Goal: Information Seeking & Learning: Learn about a topic

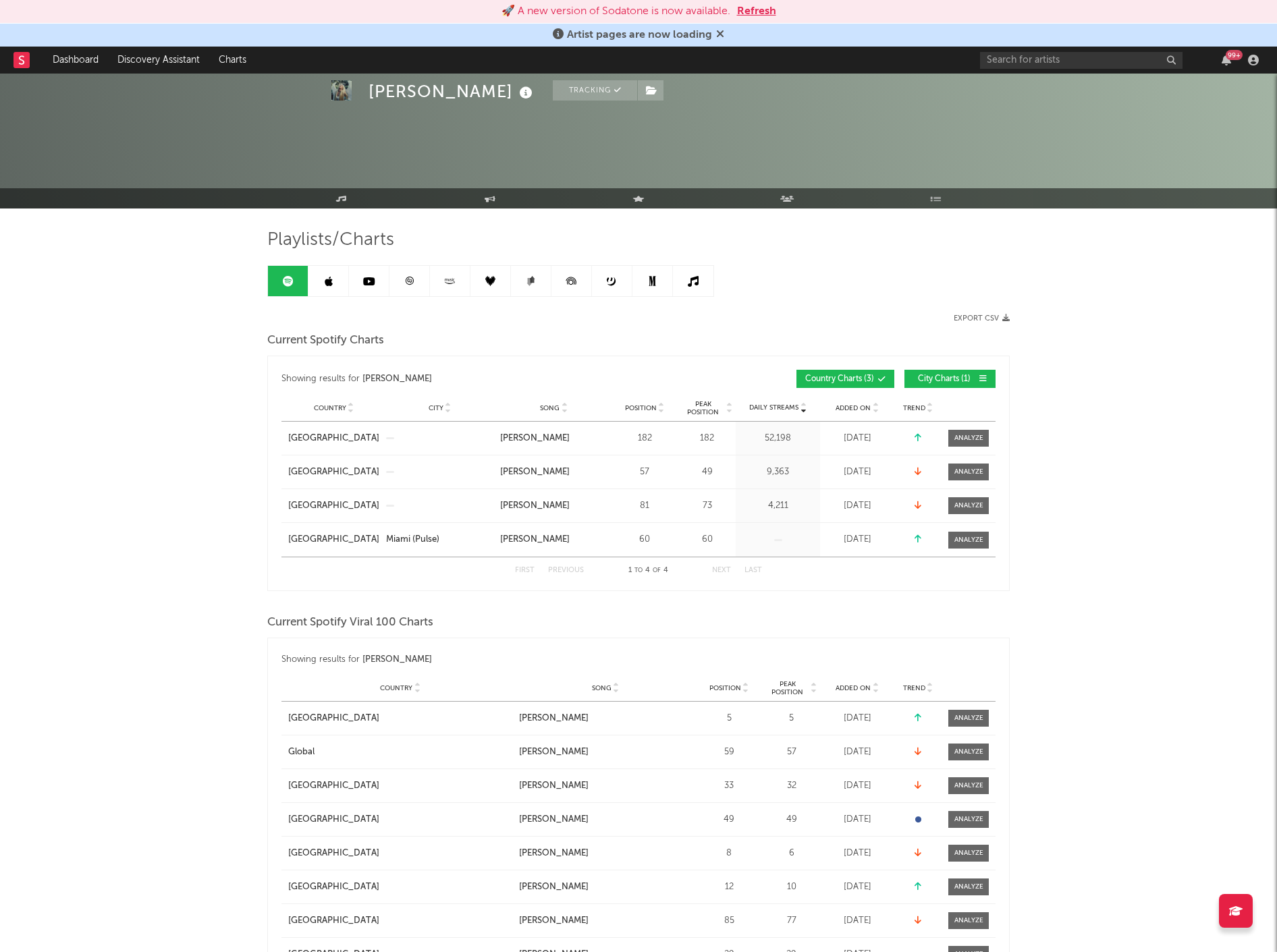
scroll to position [926, 0]
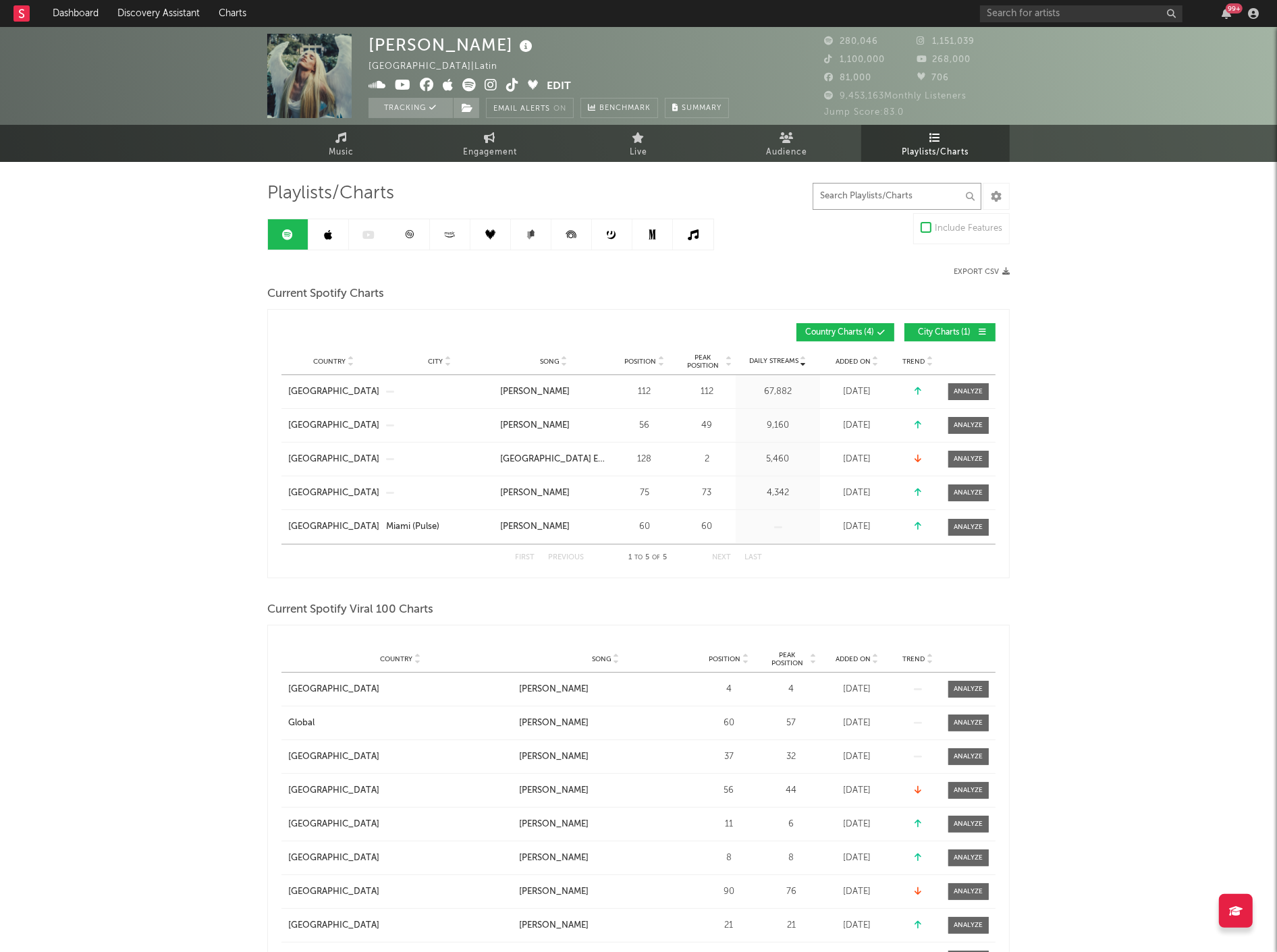
click at [916, 193] on input "text" at bounding box center [897, 196] width 169 height 27
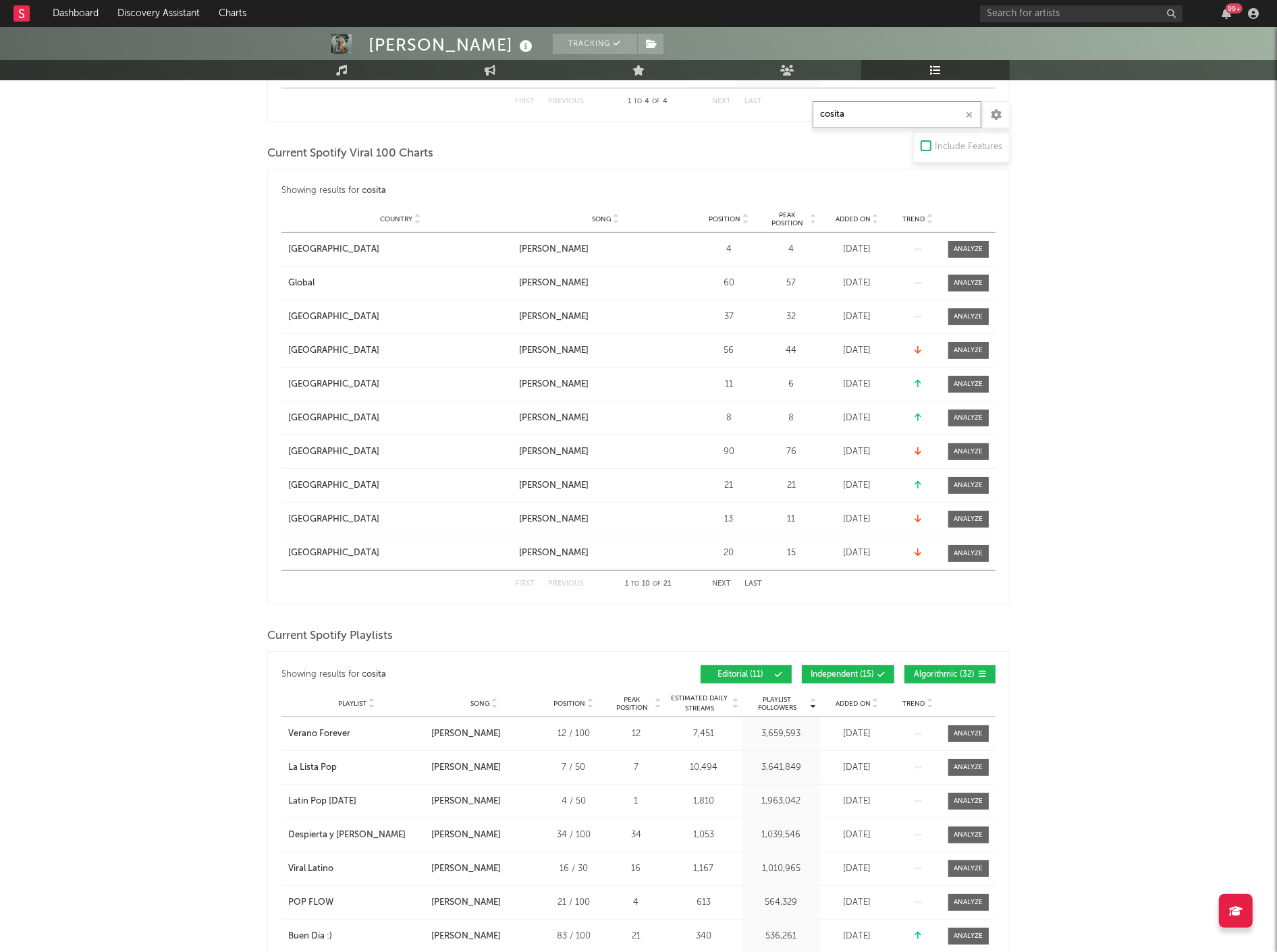
scroll to position [599, 0]
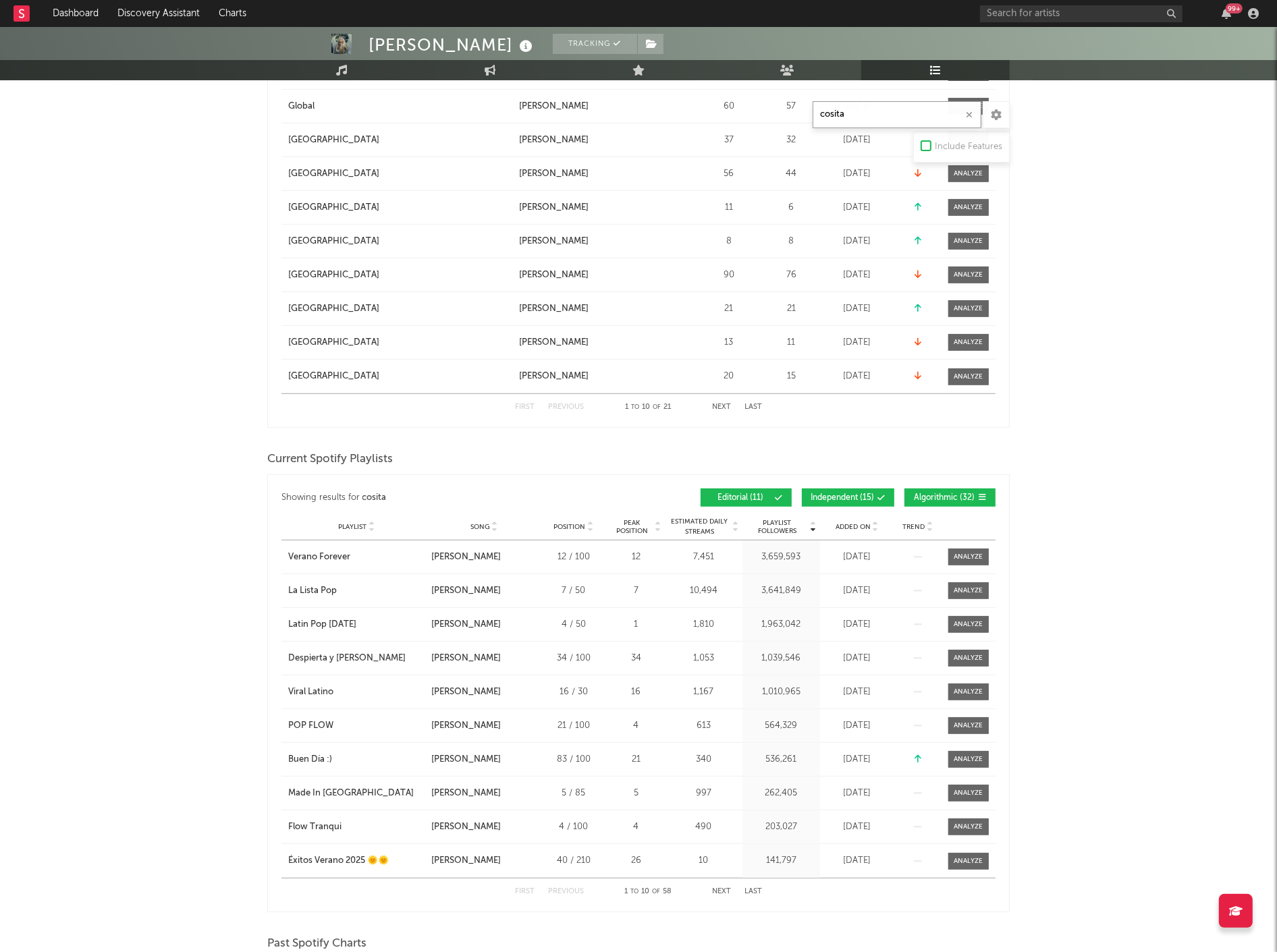
type input "cosita"
click at [874, 527] on icon at bounding box center [876, 530] width 7 height 5
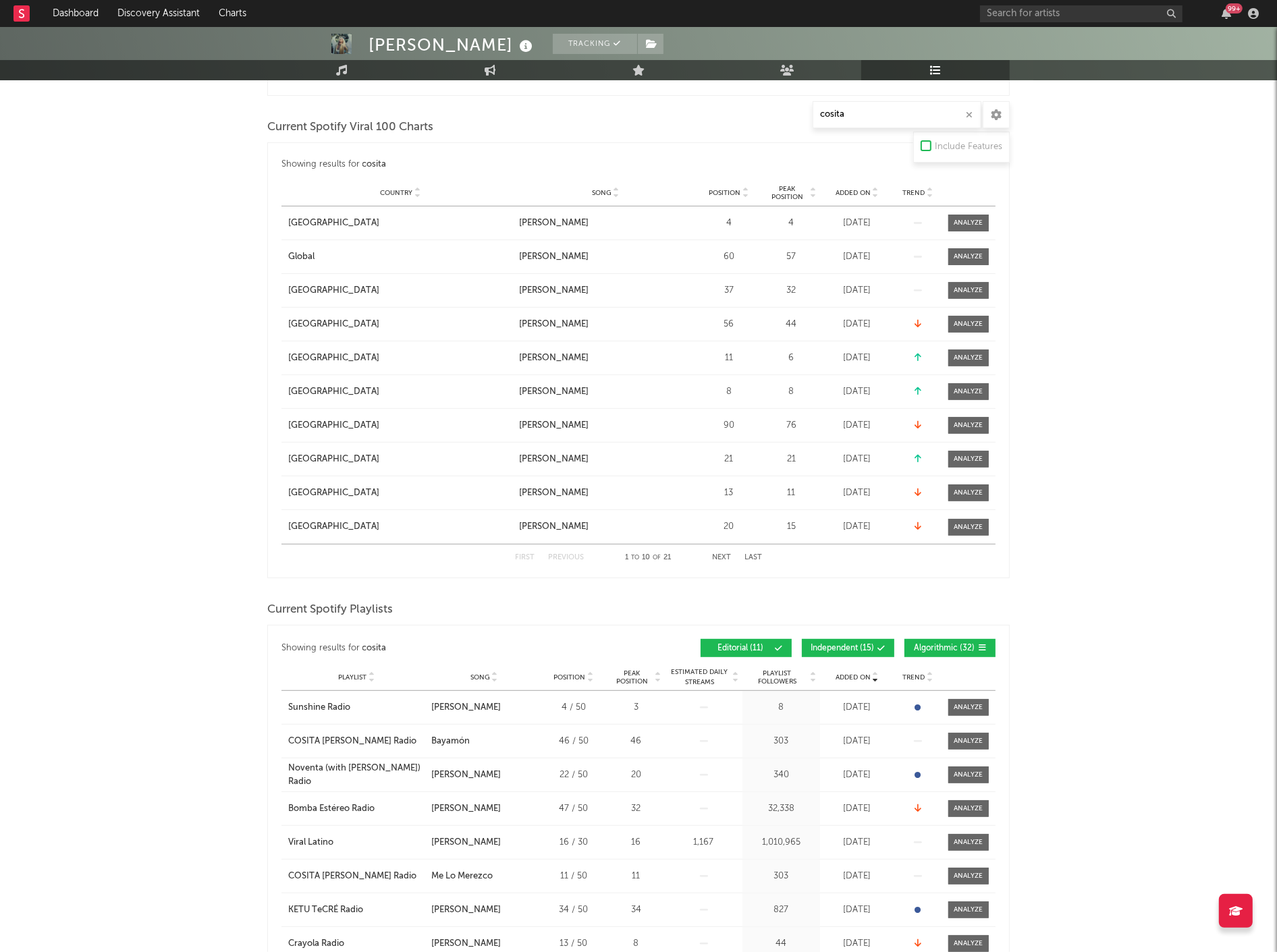
scroll to position [449, 0]
click at [868, 645] on span "Independent ( 15 )" at bounding box center [842, 647] width 64 height 8
click at [927, 645] on span "Algorithmic ( 32 )" at bounding box center [944, 647] width 62 height 8
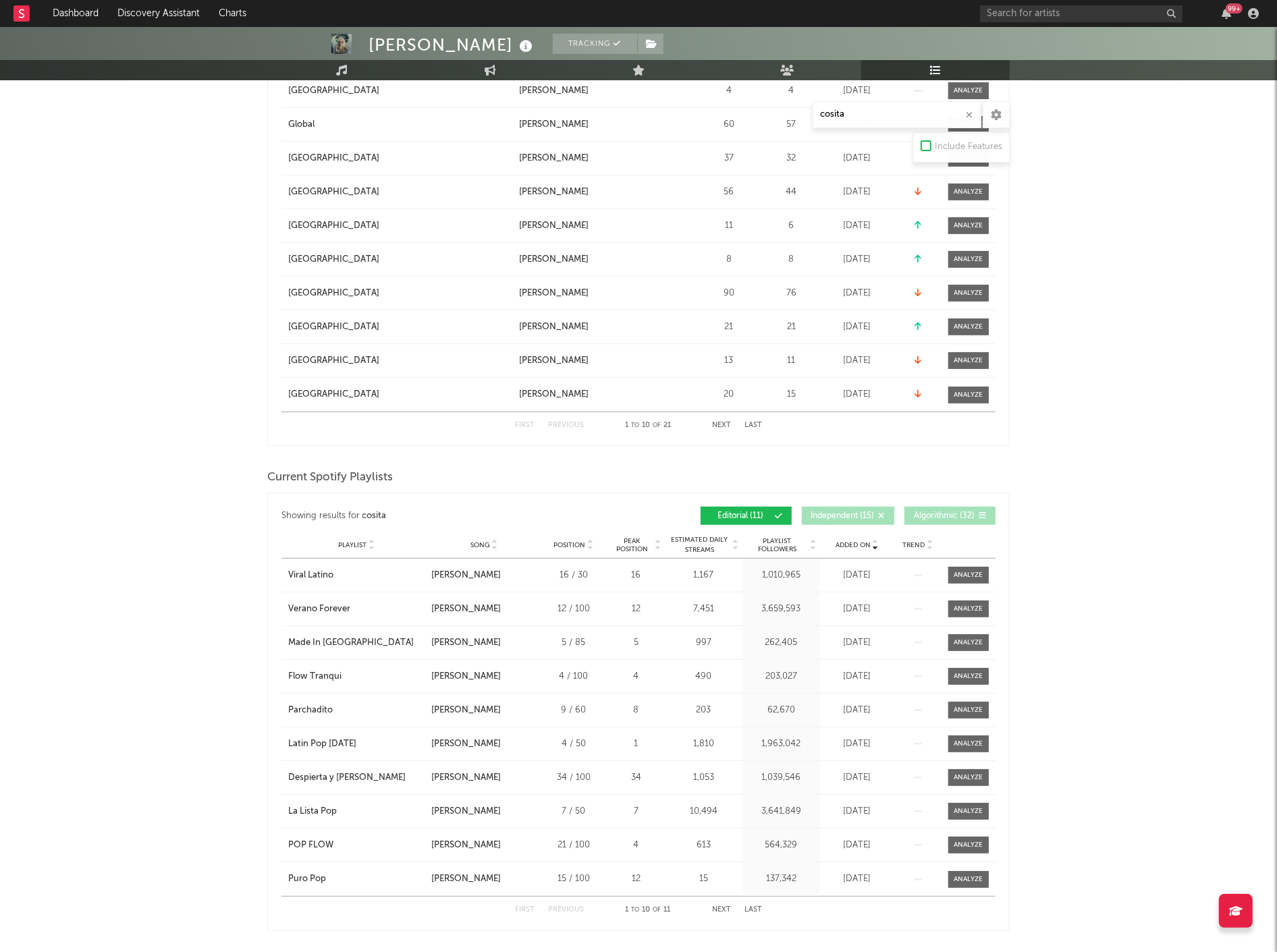
scroll to position [675, 0]
